Goal: Navigation & Orientation: Find specific page/section

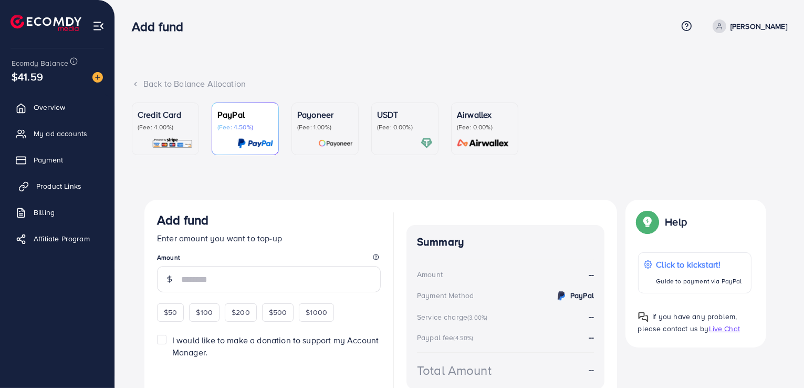
click at [85, 183] on link "Product Links" at bounding box center [57, 186] width 99 height 21
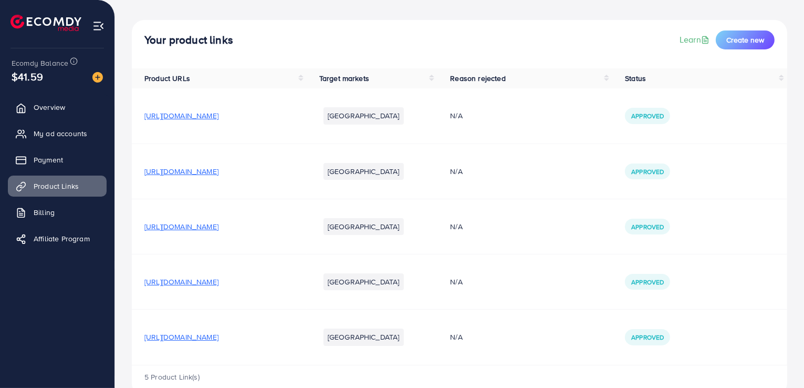
scroll to position [69, 0]
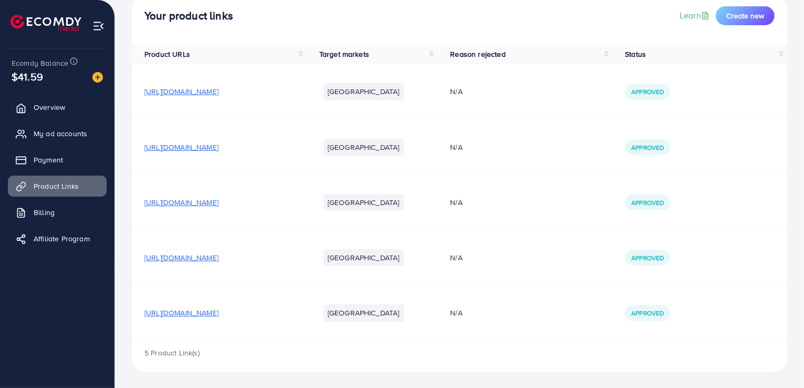
click at [219, 312] on span "[URL][DOMAIN_NAME]" at bounding box center [182, 312] width 74 height 11
drag, startPoint x: 69, startPoint y: 120, endPoint x: 69, endPoint y: 128, distance: 7.4
click at [69, 128] on ul "Overview My ad accounts Payment Product Links Billing Affiliate Program" at bounding box center [57, 176] width 115 height 168
click at [68, 132] on span "My ad accounts" at bounding box center [63, 133] width 54 height 11
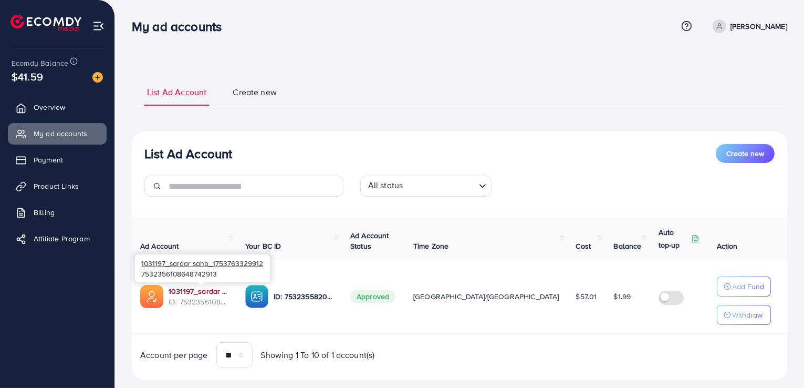
click at [214, 290] on link "1031197_sardar sahb_1753763329912" at bounding box center [199, 291] width 60 height 11
